Goal: Book appointment/travel/reservation

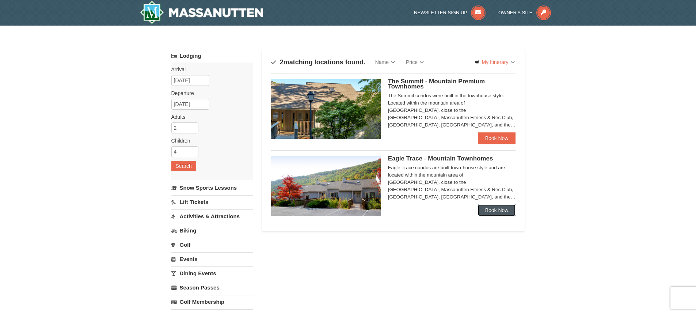
click at [484, 207] on link "Book Now" at bounding box center [497, 210] width 38 height 12
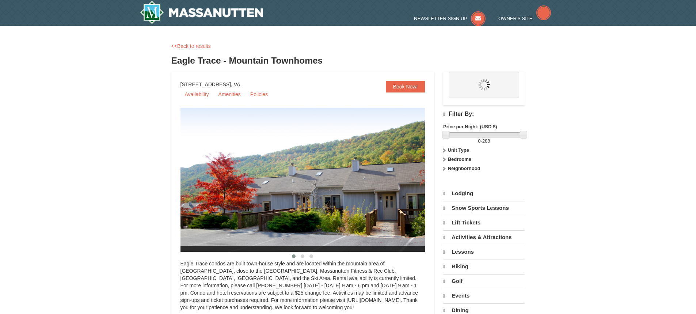
select select "9"
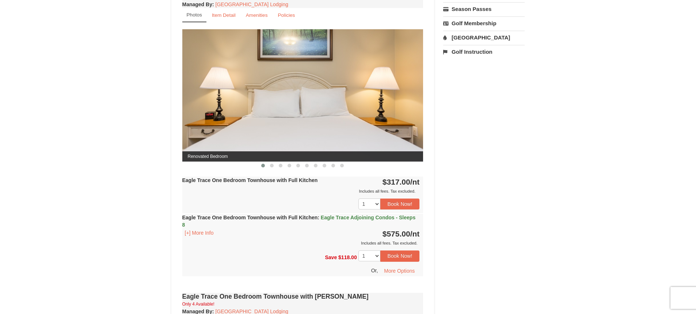
scroll to position [256, 0]
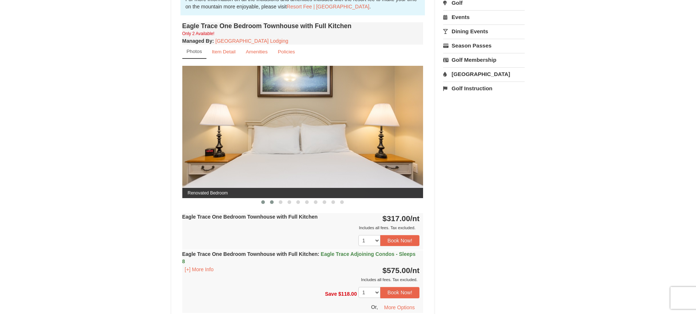
click at [271, 204] on button at bounding box center [271, 201] width 9 height 7
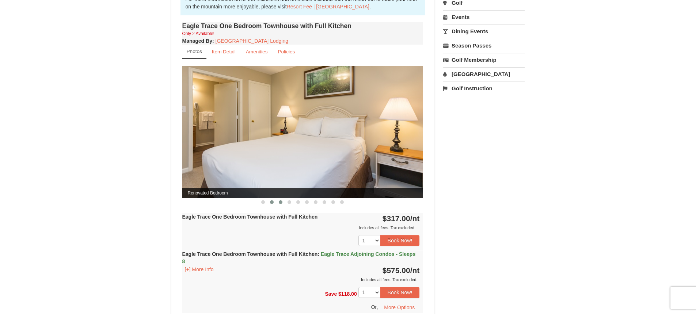
click at [281, 203] on span at bounding box center [281, 202] width 4 height 4
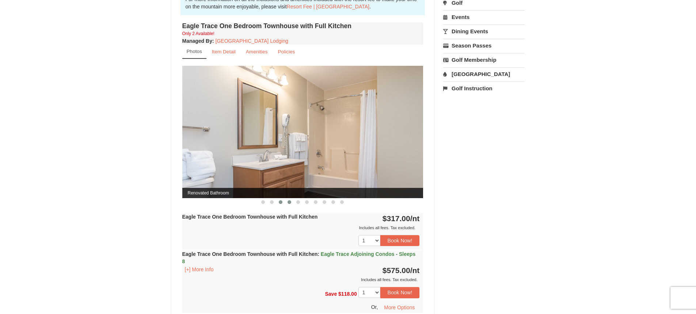
click at [290, 203] on span at bounding box center [289, 202] width 4 height 4
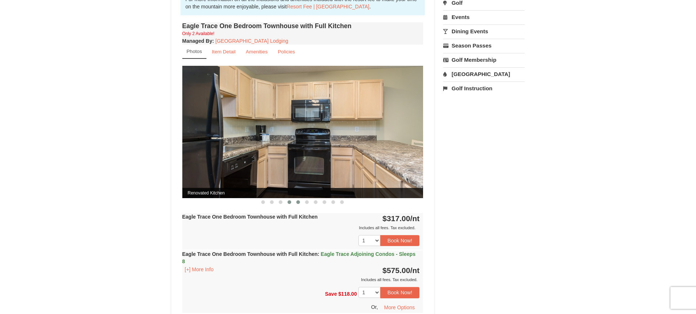
click at [297, 203] on span at bounding box center [298, 202] width 4 height 4
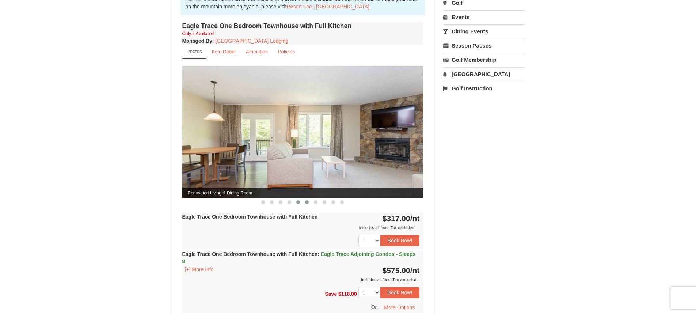
click at [307, 203] on span at bounding box center [307, 202] width 4 height 4
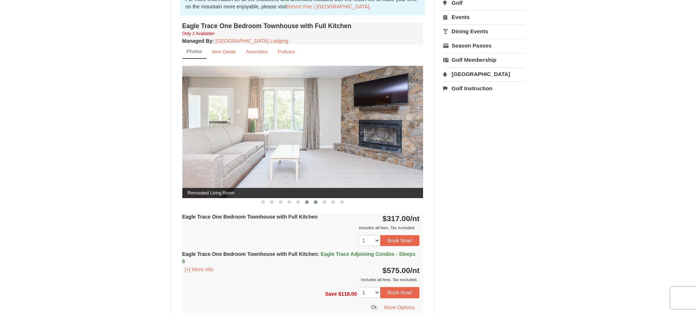
click at [317, 202] on button at bounding box center [315, 201] width 9 height 7
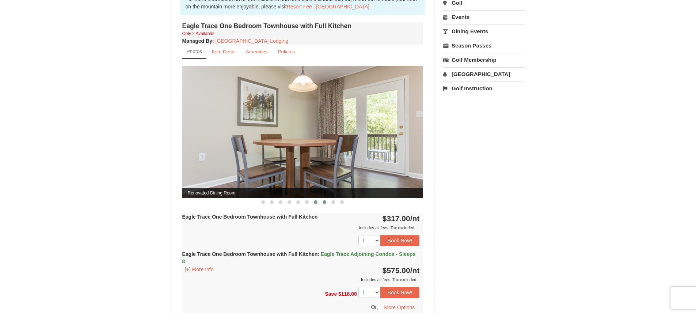
click at [323, 203] on span at bounding box center [324, 202] width 4 height 4
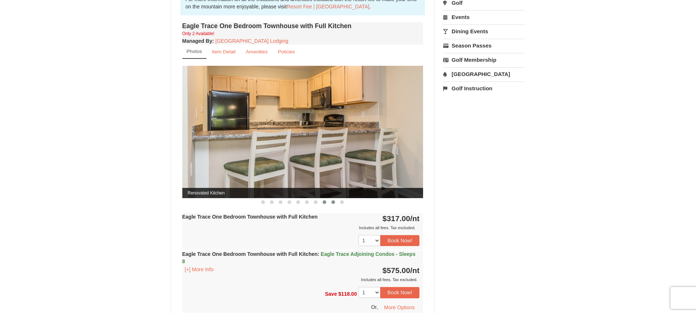
click at [333, 202] on span at bounding box center [333, 202] width 4 height 4
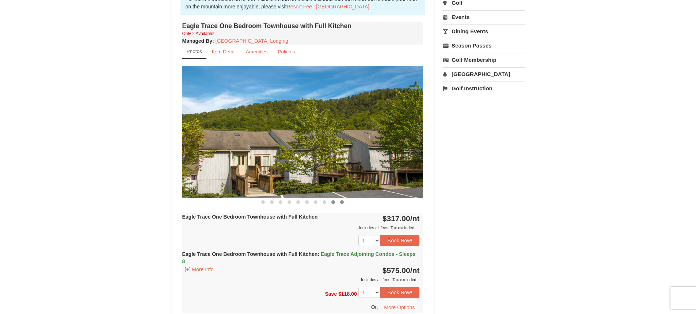
click at [341, 203] on span at bounding box center [342, 202] width 4 height 4
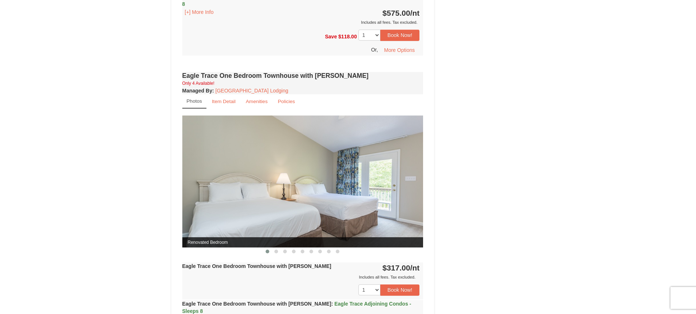
scroll to position [548, 0]
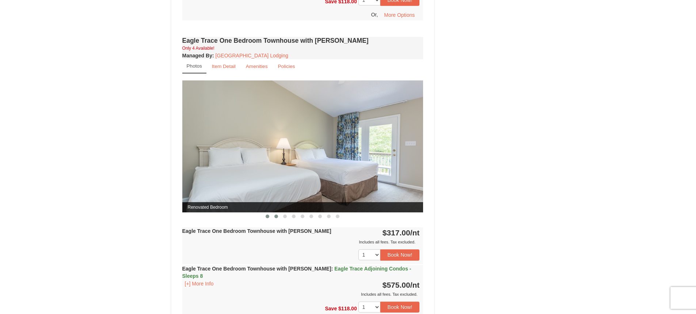
click at [276, 218] on button at bounding box center [276, 215] width 9 height 7
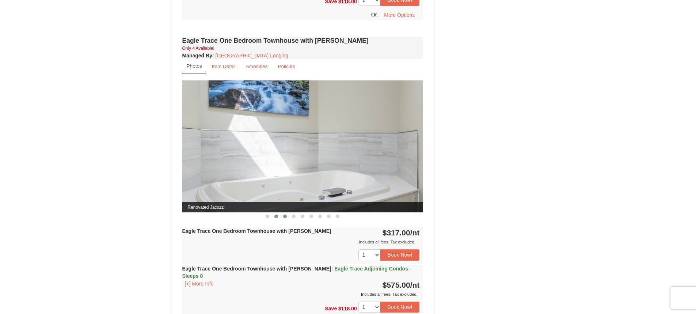
click at [284, 218] on button at bounding box center [284, 215] width 9 height 7
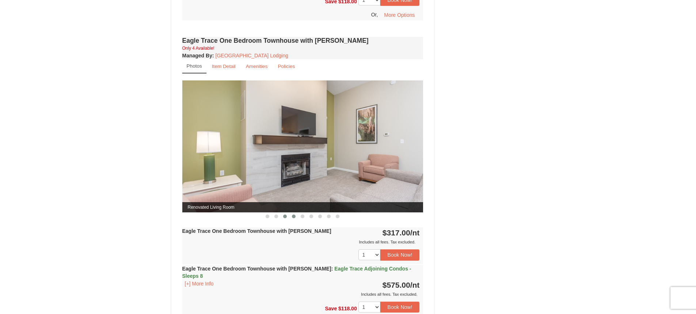
click at [294, 218] on span at bounding box center [294, 216] width 4 height 4
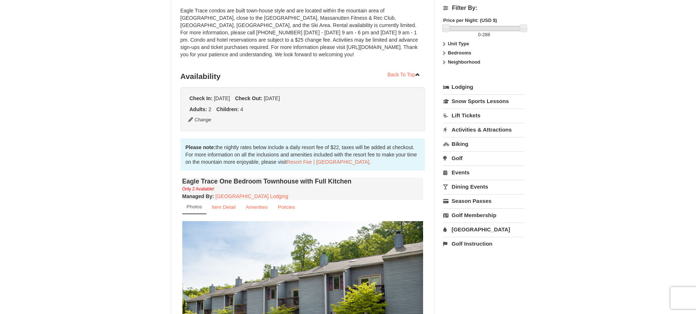
scroll to position [8, 0]
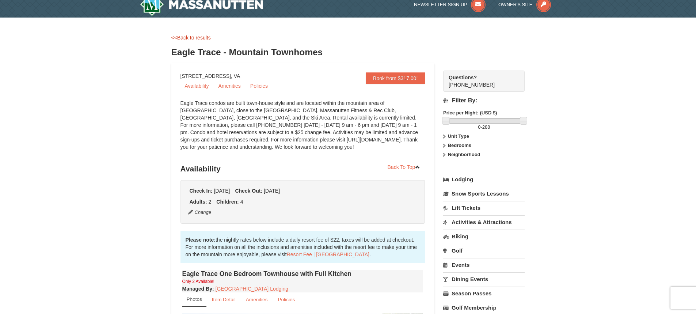
click at [201, 37] on link "<<Back to results" at bounding box center [190, 38] width 39 height 6
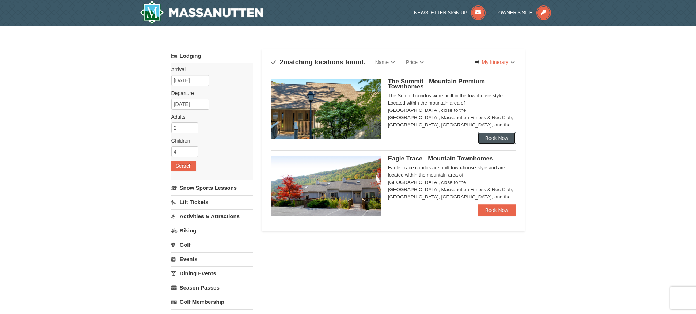
click at [489, 138] on link "Book Now" at bounding box center [497, 138] width 38 height 12
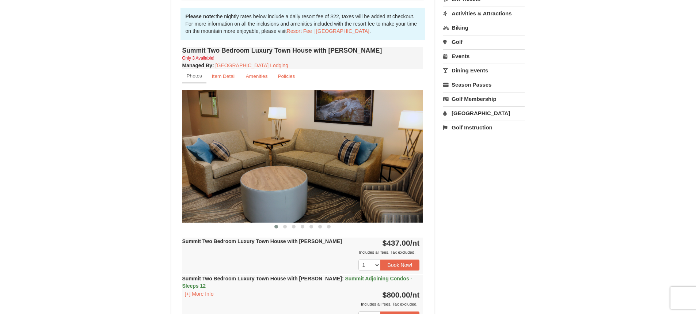
scroll to position [219, 0]
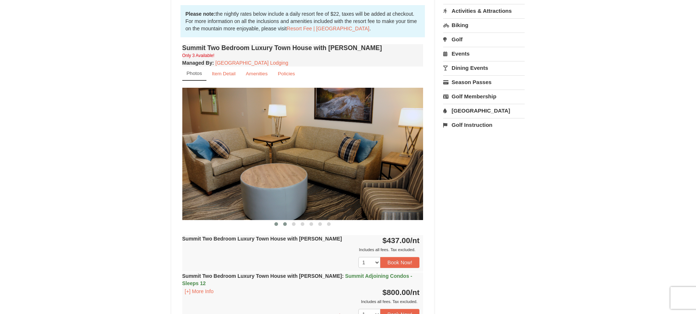
click at [284, 223] on span at bounding box center [285, 224] width 4 height 4
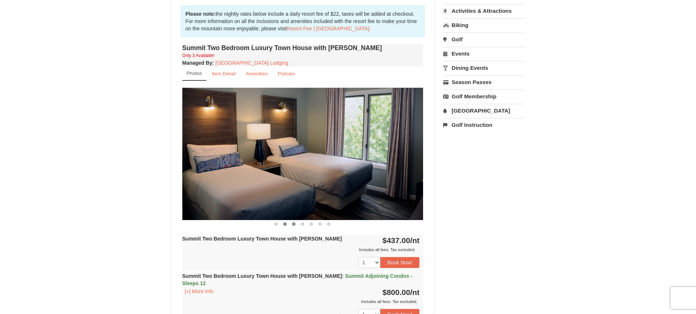
click at [292, 224] on span at bounding box center [294, 224] width 4 height 4
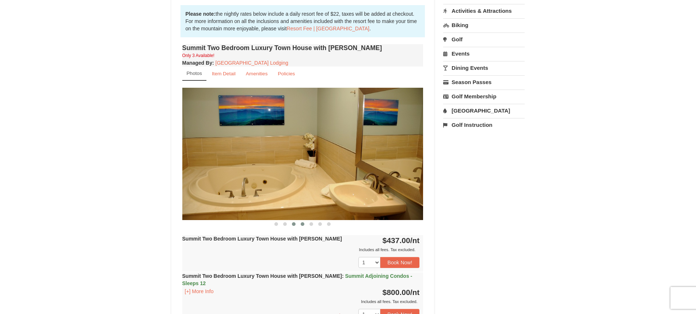
click at [301, 224] on span at bounding box center [302, 224] width 4 height 4
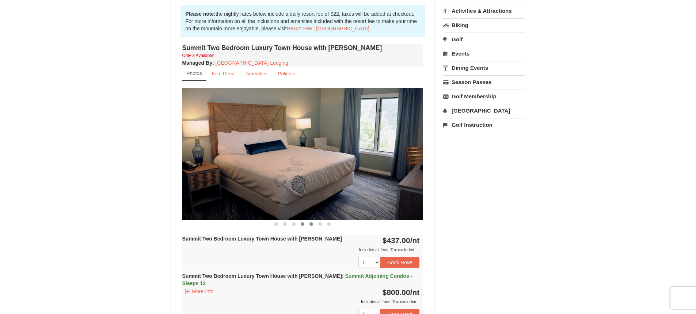
click at [310, 225] on span at bounding box center [311, 224] width 4 height 4
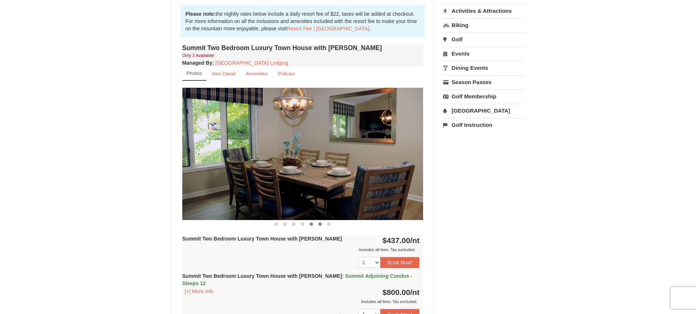
click at [319, 225] on span at bounding box center [320, 224] width 4 height 4
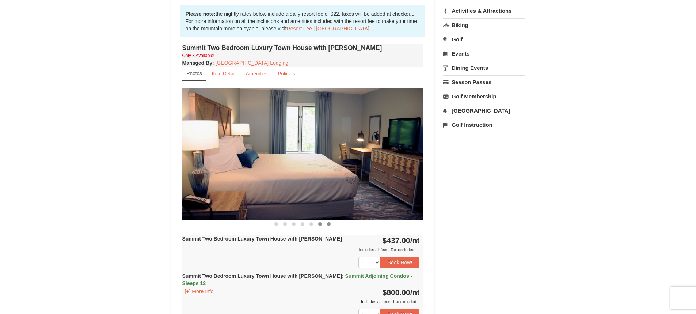
click at [326, 224] on button at bounding box center [328, 223] width 9 height 7
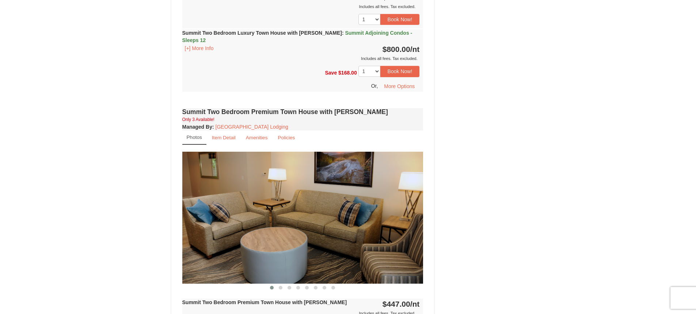
scroll to position [511, 0]
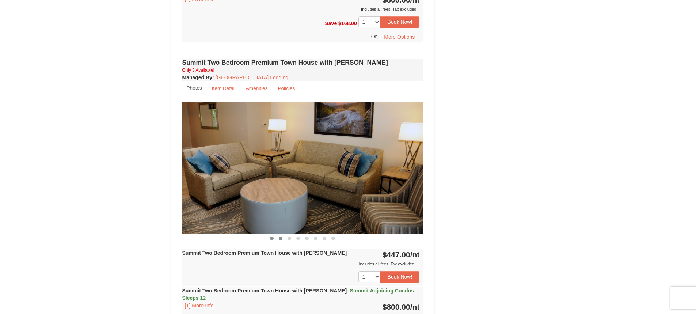
click at [280, 236] on span at bounding box center [281, 238] width 4 height 4
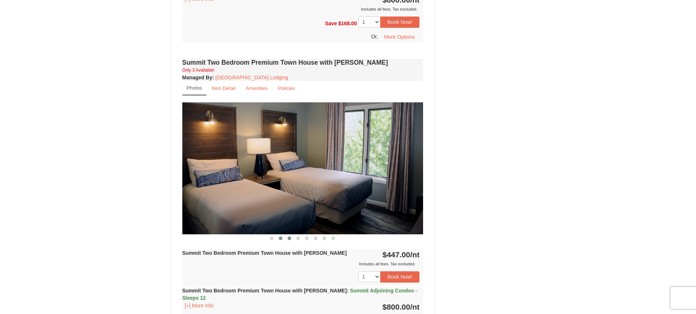
click at [288, 236] on span at bounding box center [289, 238] width 4 height 4
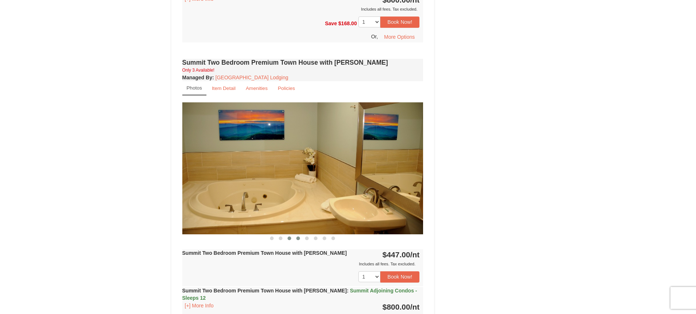
click at [299, 236] on span at bounding box center [298, 238] width 4 height 4
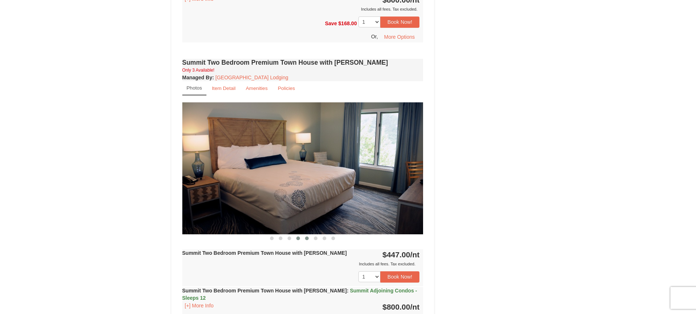
click at [305, 236] on span at bounding box center [307, 238] width 4 height 4
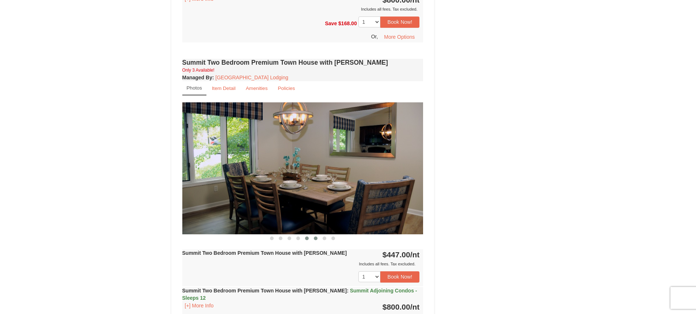
click at [315, 236] on span at bounding box center [316, 238] width 4 height 4
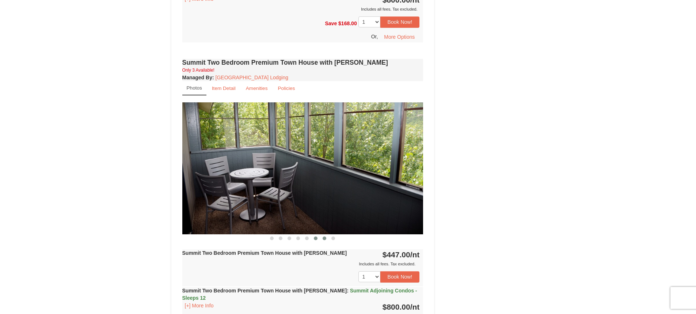
click at [323, 236] on span at bounding box center [324, 238] width 4 height 4
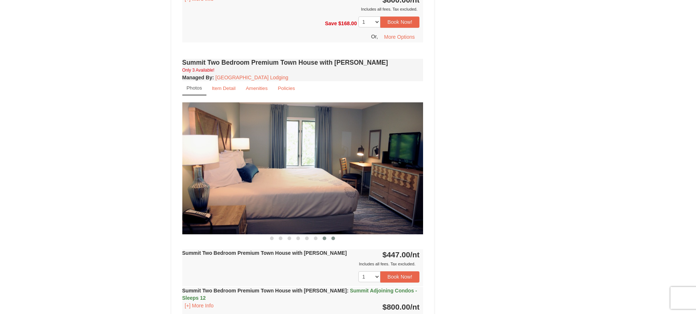
click at [330, 234] on button at bounding box center [333, 237] width 9 height 7
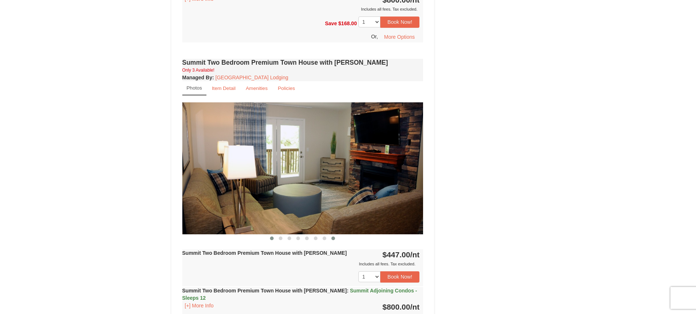
click at [272, 236] on span at bounding box center [272, 238] width 4 height 4
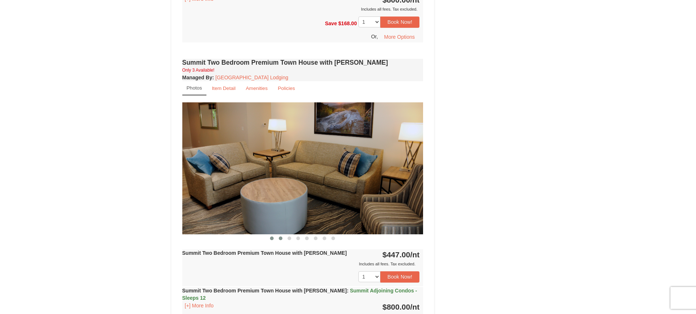
click at [279, 236] on span at bounding box center [281, 238] width 4 height 4
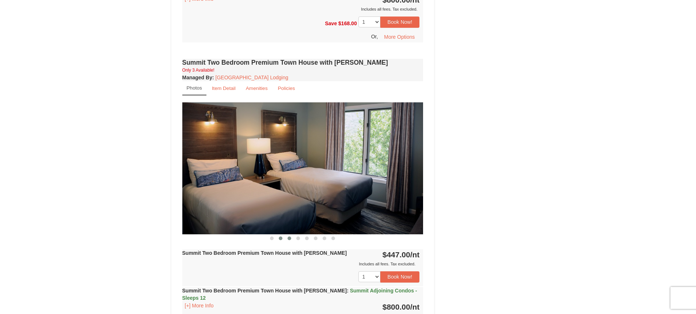
click at [290, 236] on span at bounding box center [289, 238] width 4 height 4
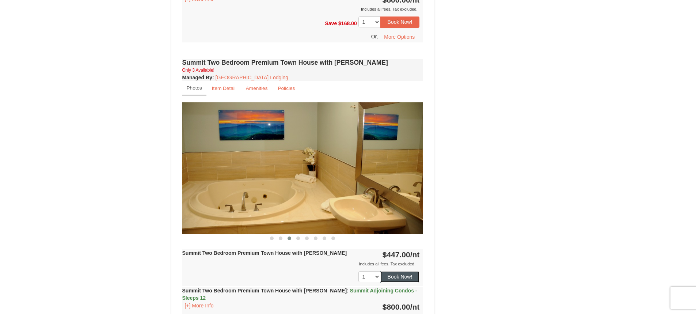
click at [402, 272] on button "Book Now!" at bounding box center [399, 276] width 39 height 11
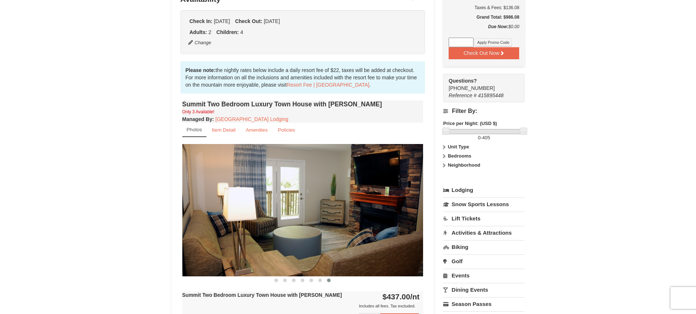
scroll to position [183, 0]
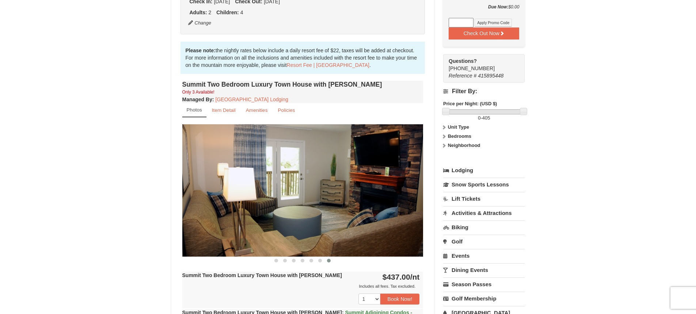
click at [471, 193] on link "Lift Tickets" at bounding box center [483, 199] width 81 height 14
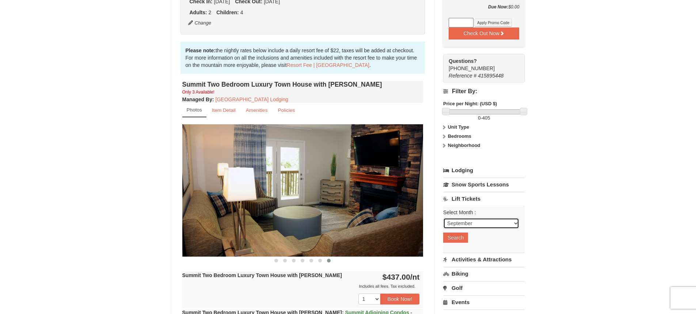
click at [474, 218] on select "September October November December January February March April May June July …" at bounding box center [481, 223] width 76 height 11
select select "1"
click at [443, 218] on select "September October November December January February March April May June July …" at bounding box center [481, 223] width 76 height 11
click at [458, 233] on button "Search" at bounding box center [455, 237] width 25 height 10
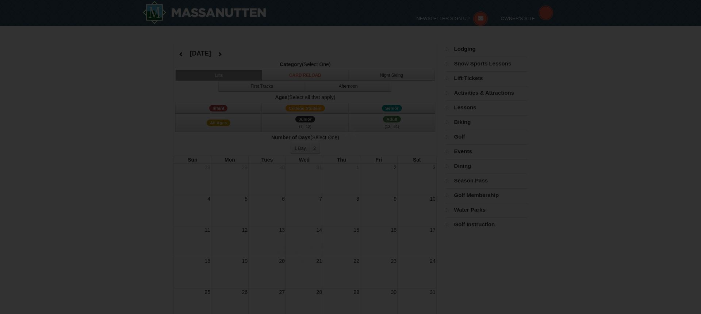
select select "1"
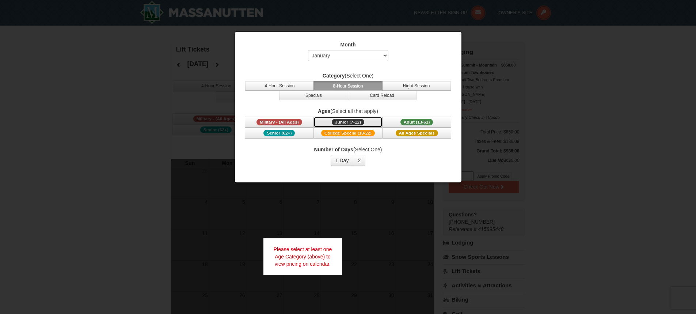
click at [354, 122] on span "Junior (7-12)" at bounding box center [348, 122] width 32 height 7
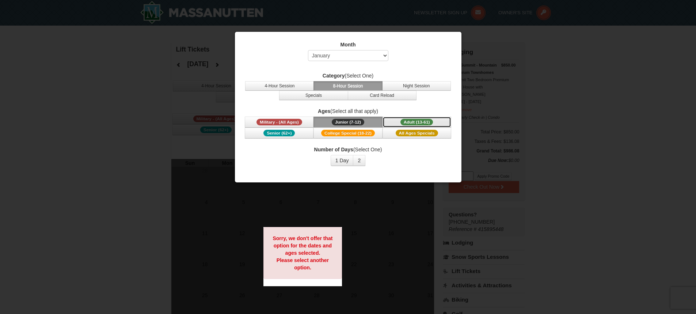
click at [410, 123] on span "Adult (13-61)" at bounding box center [416, 122] width 33 height 7
click at [408, 131] on span "All Ages Specials" at bounding box center [416, 133] width 42 height 7
click at [375, 134] on button "College Special (18-22)" at bounding box center [347, 132] width 69 height 11
click at [342, 164] on button "1 Day" at bounding box center [341, 160] width 23 height 11
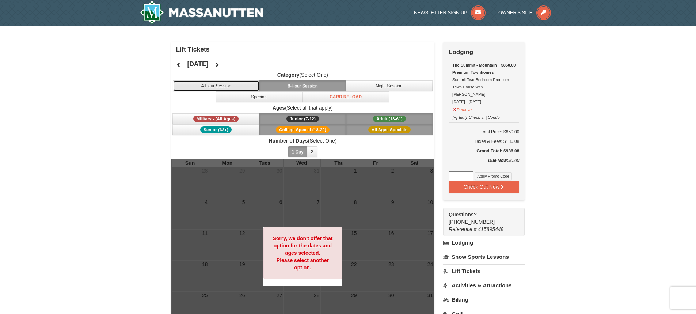
click at [233, 81] on button "4-Hour Session" at bounding box center [216, 85] width 87 height 11
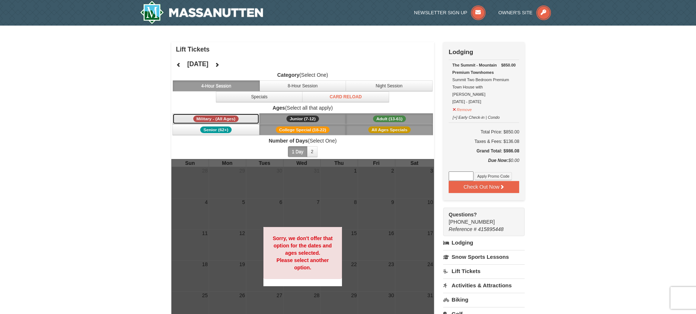
click at [240, 120] on button "Military - (All Ages)" at bounding box center [215, 118] width 87 height 11
click at [239, 127] on button "Senior (62+)" at bounding box center [215, 129] width 87 height 11
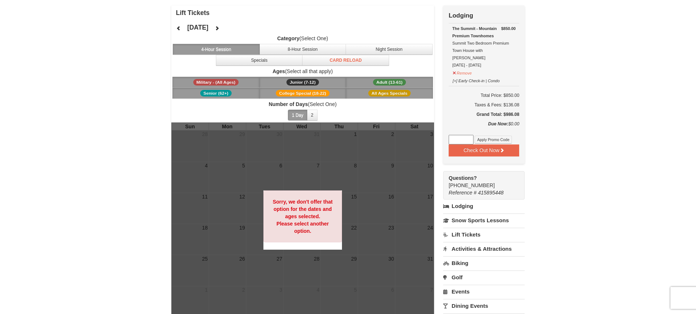
click at [477, 242] on link "Activities & Attractions" at bounding box center [483, 249] width 81 height 14
click at [470, 268] on input "09/05/2025" at bounding box center [462, 273] width 38 height 11
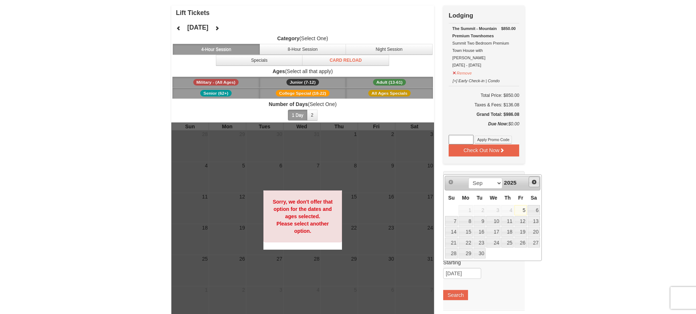
click at [534, 184] on span "Next" at bounding box center [534, 182] width 6 height 6
click at [497, 253] on link "31" at bounding box center [493, 253] width 14 height 10
type input "[DATE]"
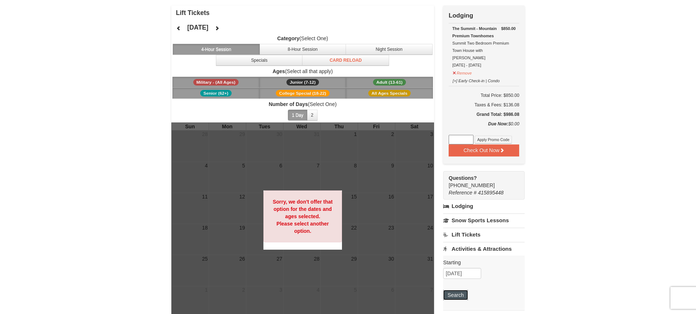
click at [461, 290] on button "Search" at bounding box center [455, 295] width 25 height 10
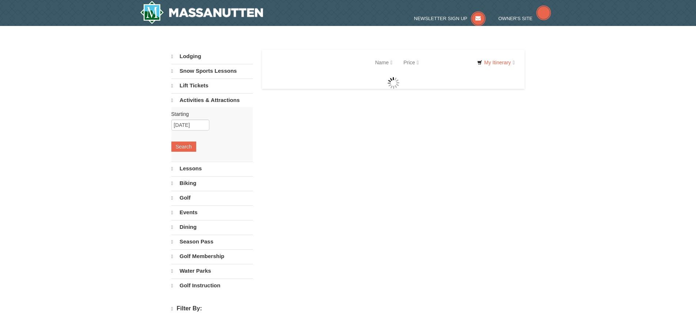
select select "9"
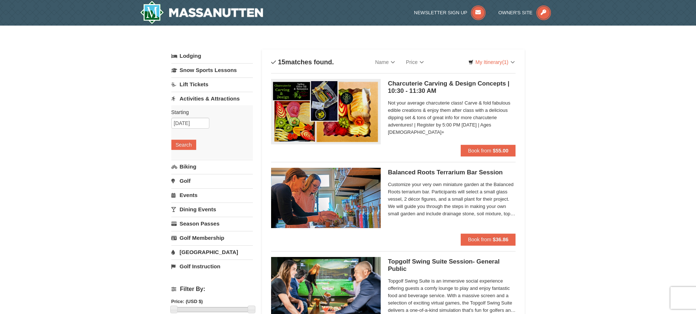
click at [200, 251] on link "[GEOGRAPHIC_DATA]" at bounding box center [211, 252] width 81 height 14
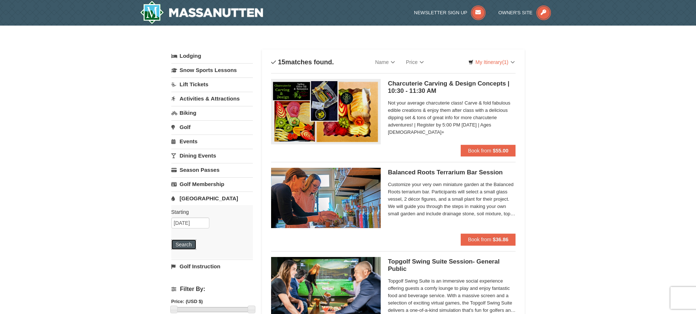
click at [188, 245] on button "Search" at bounding box center [183, 244] width 25 height 10
